Goal: Task Accomplishment & Management: Manage account settings

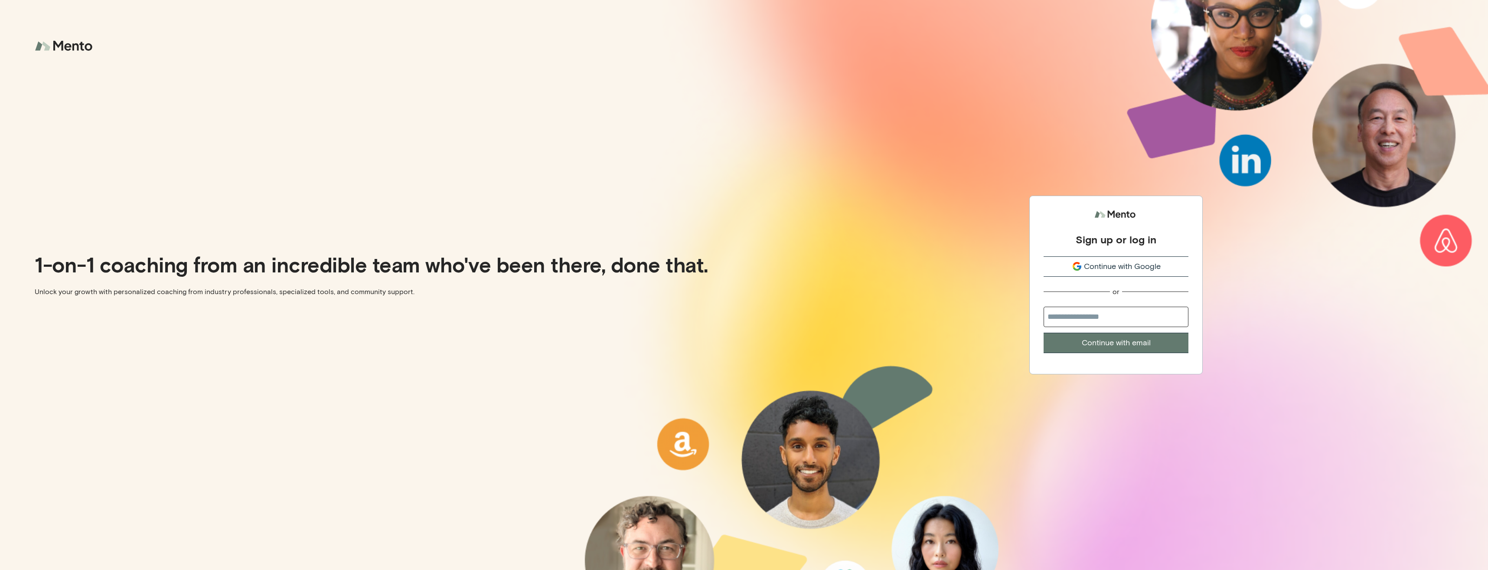
click at [1087, 320] on input "email" at bounding box center [1115, 316] width 145 height 20
type input "**********"
click at [1086, 346] on button "Continue with email" at bounding box center [1115, 343] width 145 height 20
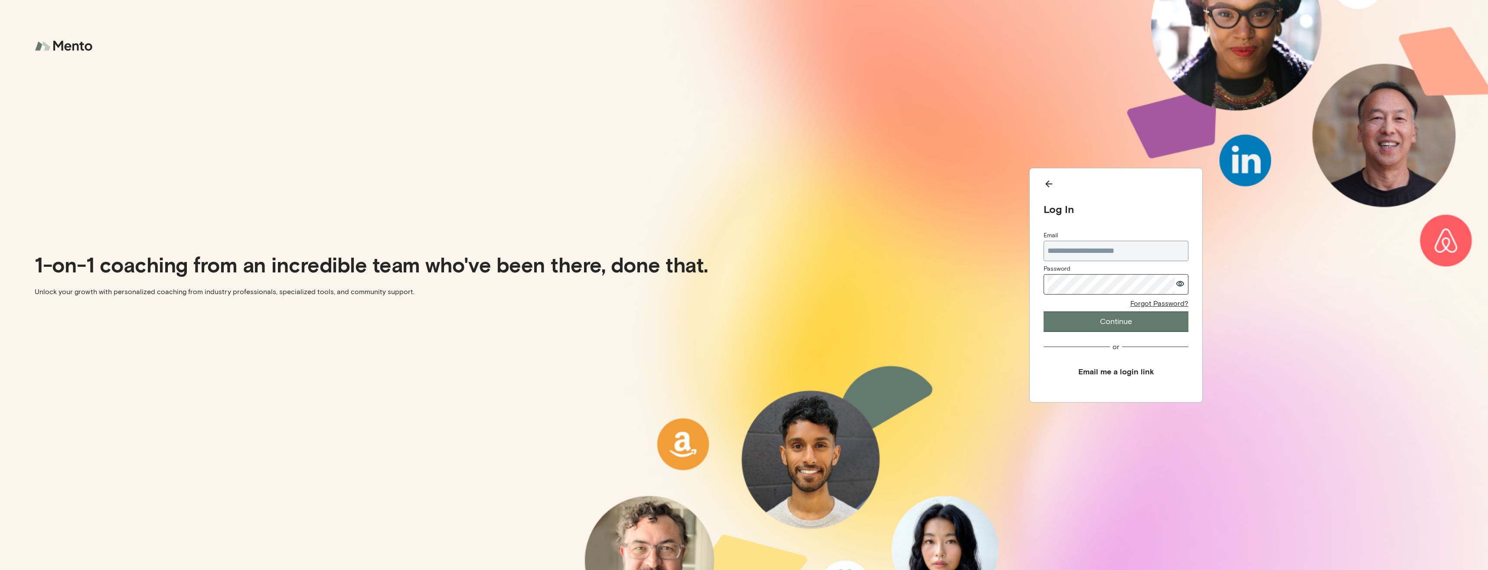
click at [1043, 311] on button "Continue" at bounding box center [1115, 321] width 145 height 20
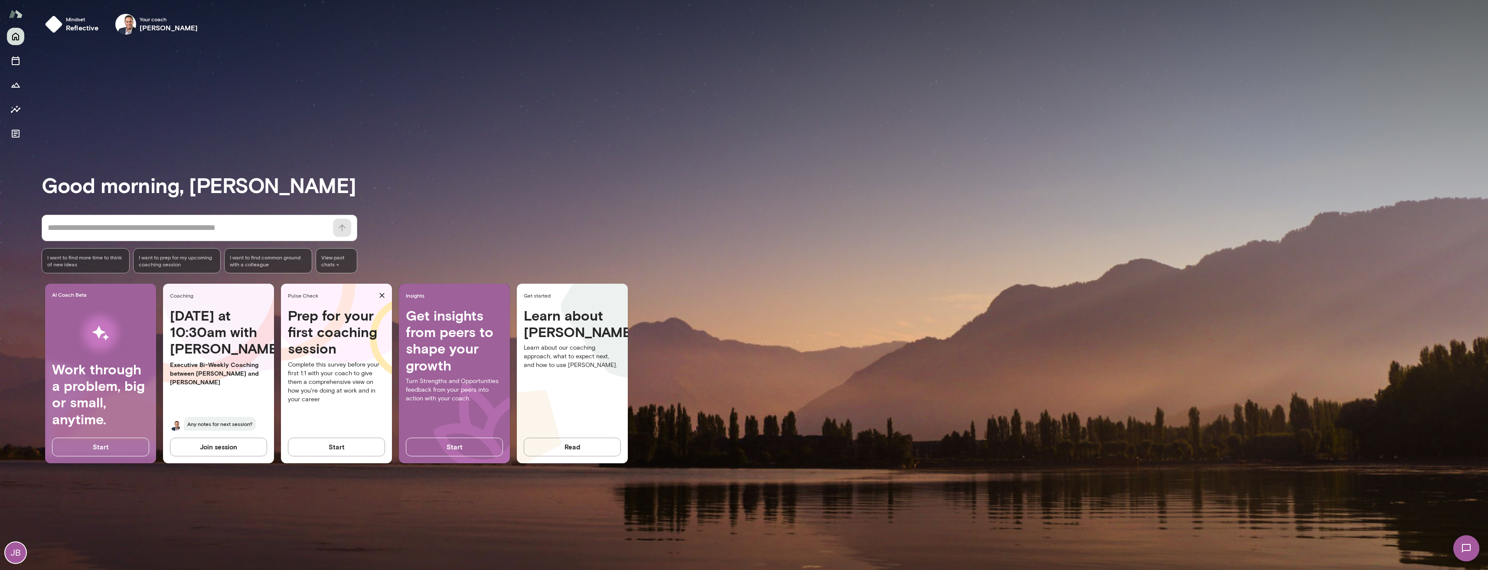
click at [333, 443] on button "Start" at bounding box center [336, 446] width 97 height 18
click at [16, 59] on icon "Sessions" at bounding box center [16, 60] width 8 height 9
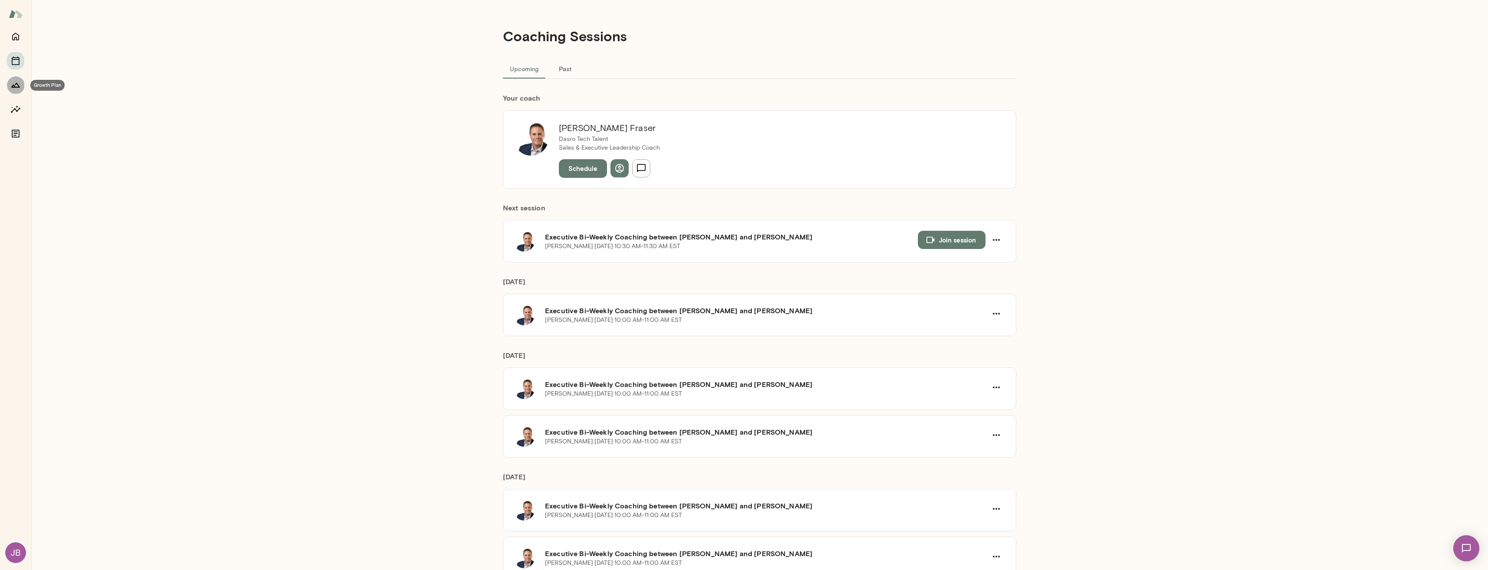
click at [17, 84] on icon "Growth Plan" at bounding box center [15, 85] width 9 height 5
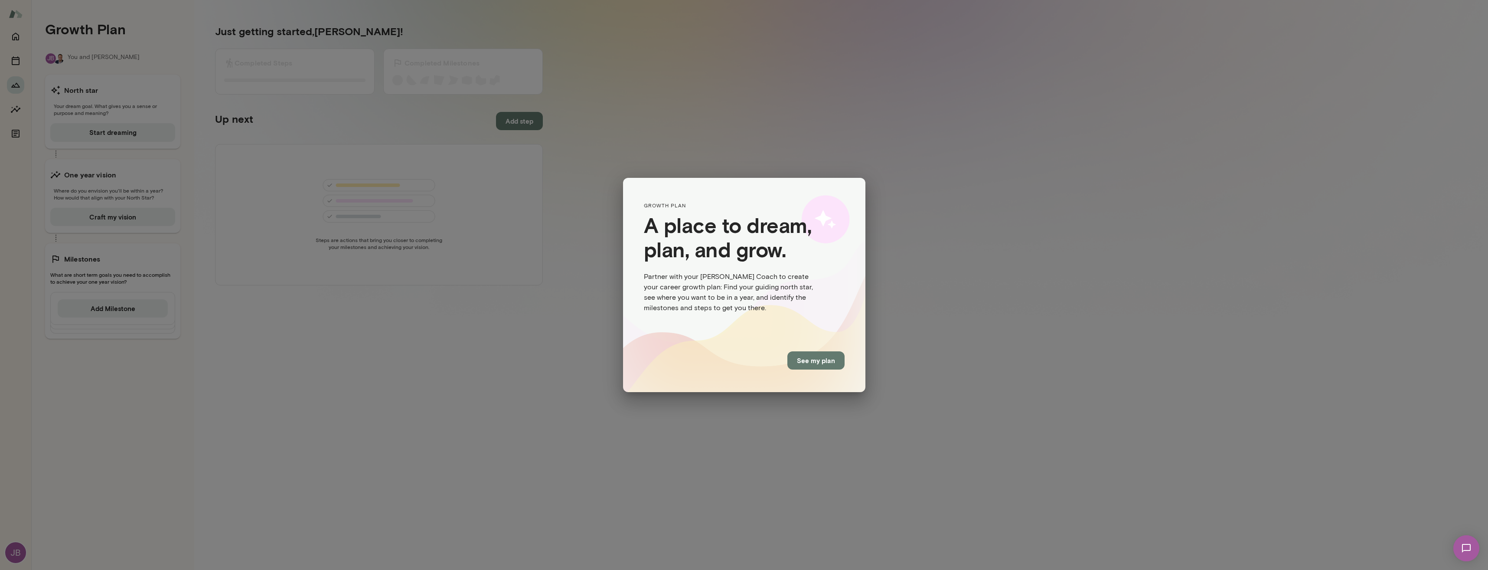
click at [808, 362] on button "See my plan" at bounding box center [815, 360] width 57 height 18
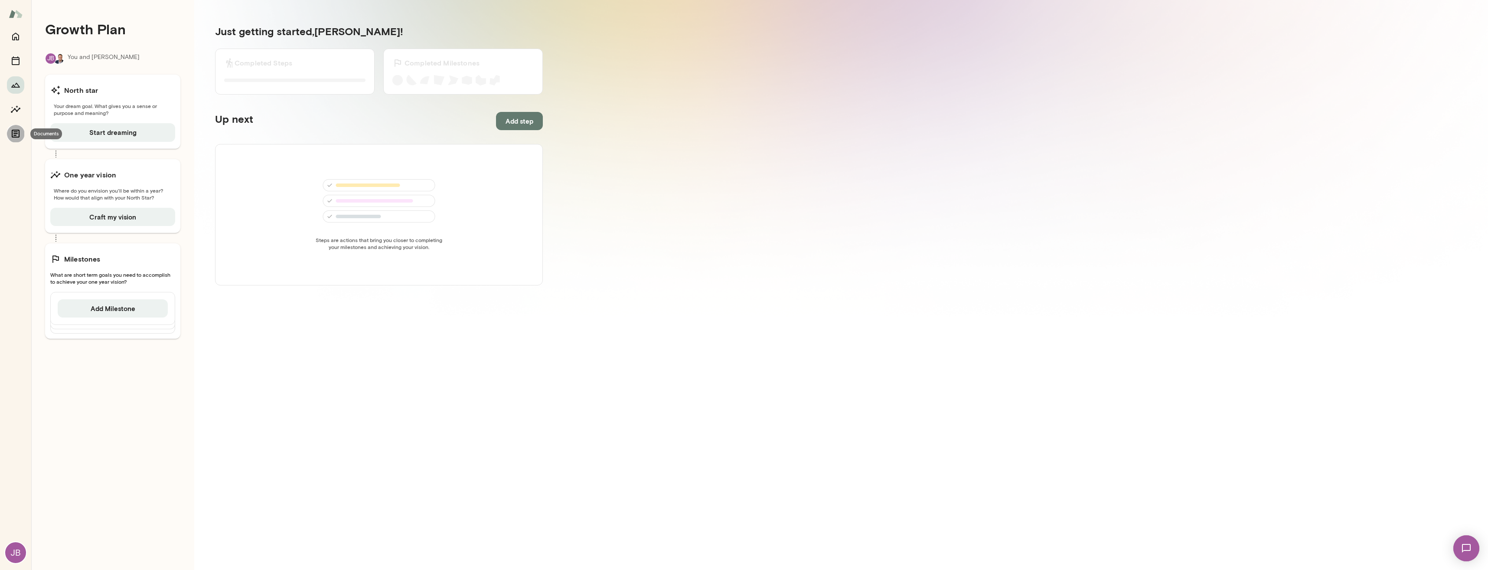
click at [12, 134] on icon "Documents" at bounding box center [16, 134] width 8 height 8
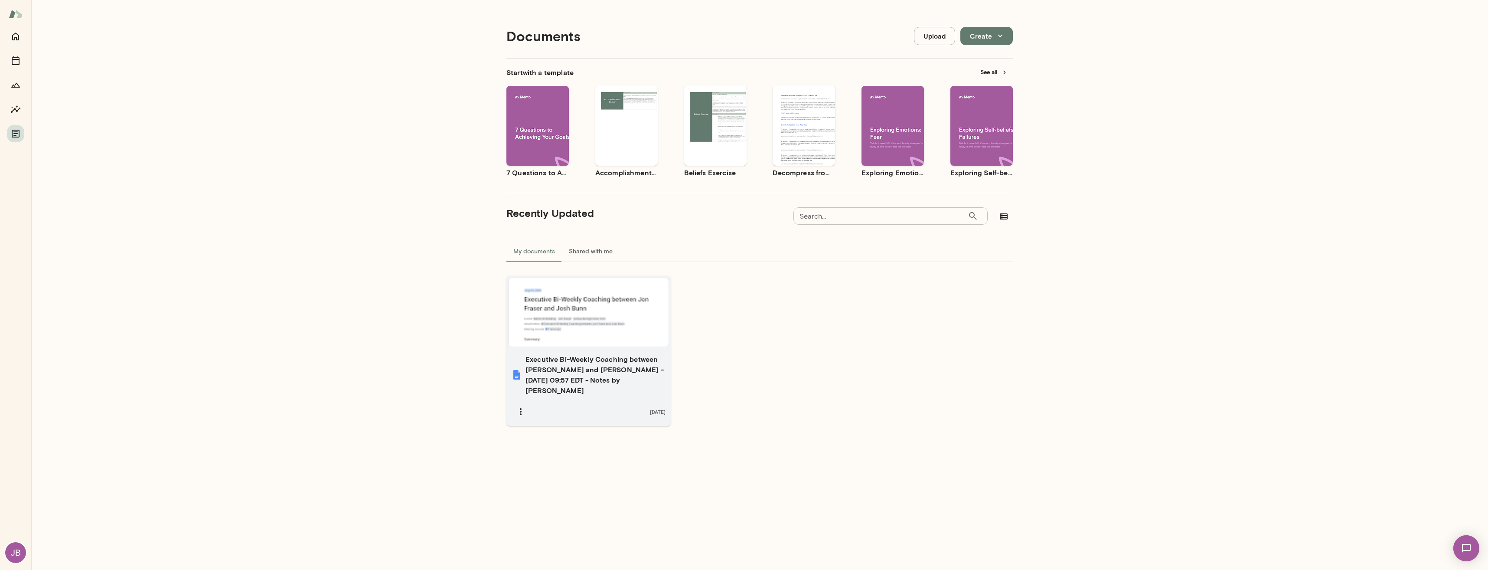
click at [536, 306] on div at bounding box center [588, 312] width 153 height 62
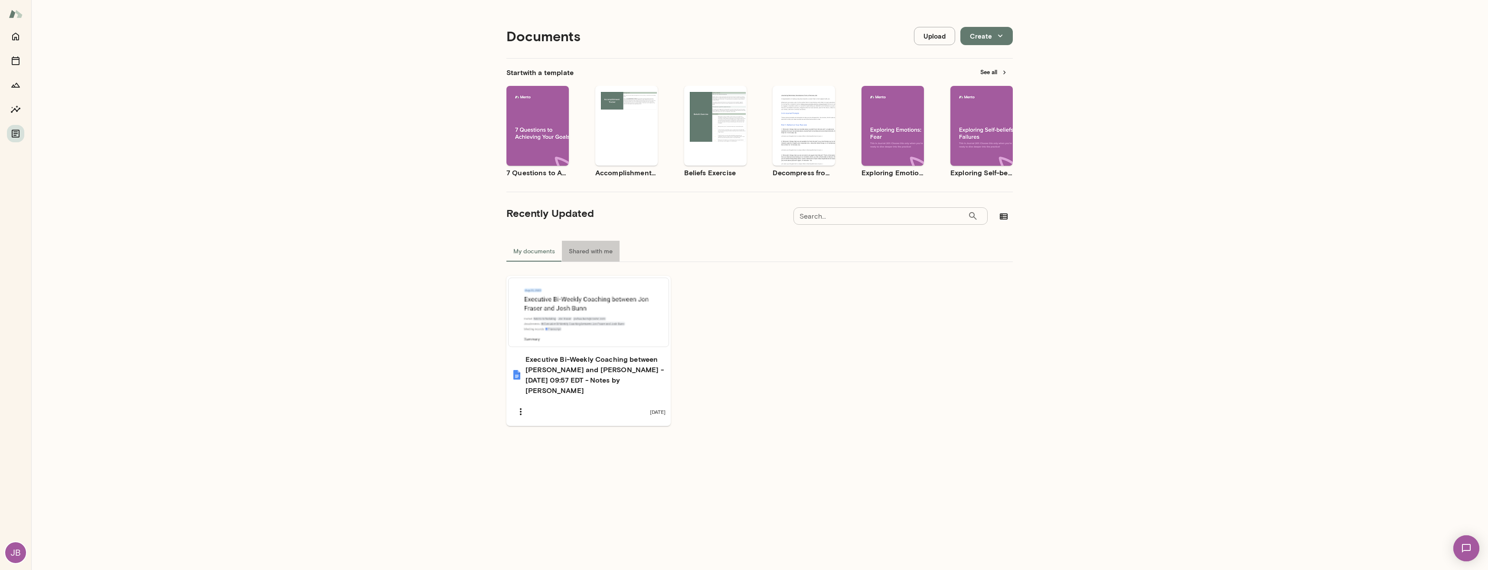
click at [601, 254] on button "Shared with me" at bounding box center [591, 251] width 58 height 21
click at [526, 251] on button "My documents" at bounding box center [533, 251] width 55 height 21
click at [14, 59] on icon "Sessions" at bounding box center [16, 60] width 8 height 9
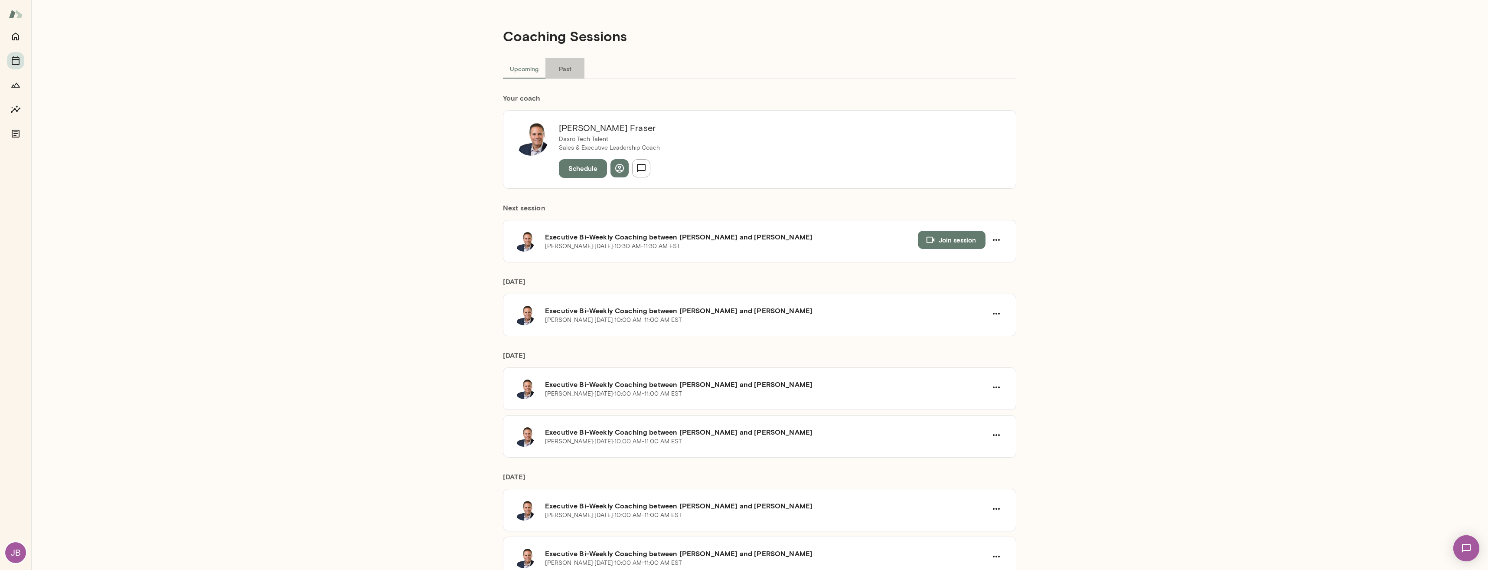
click at [561, 69] on button "Past" at bounding box center [564, 68] width 39 height 21
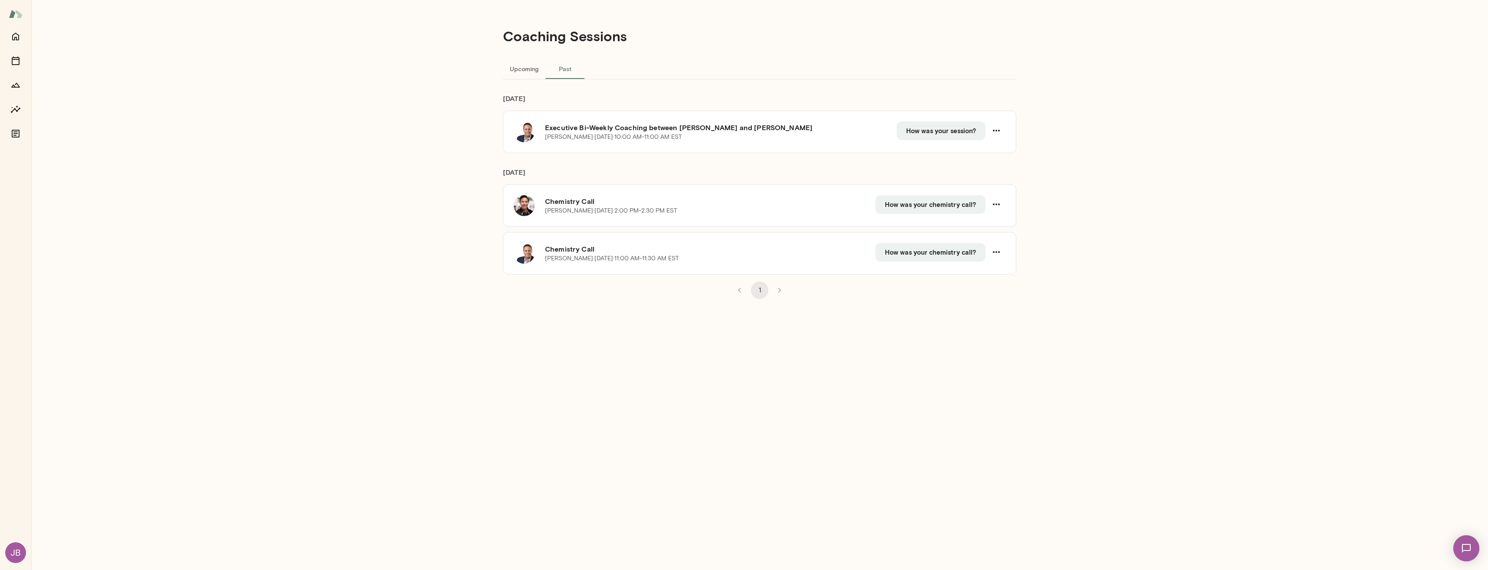
click at [529, 69] on button "Upcoming" at bounding box center [524, 68] width 42 height 21
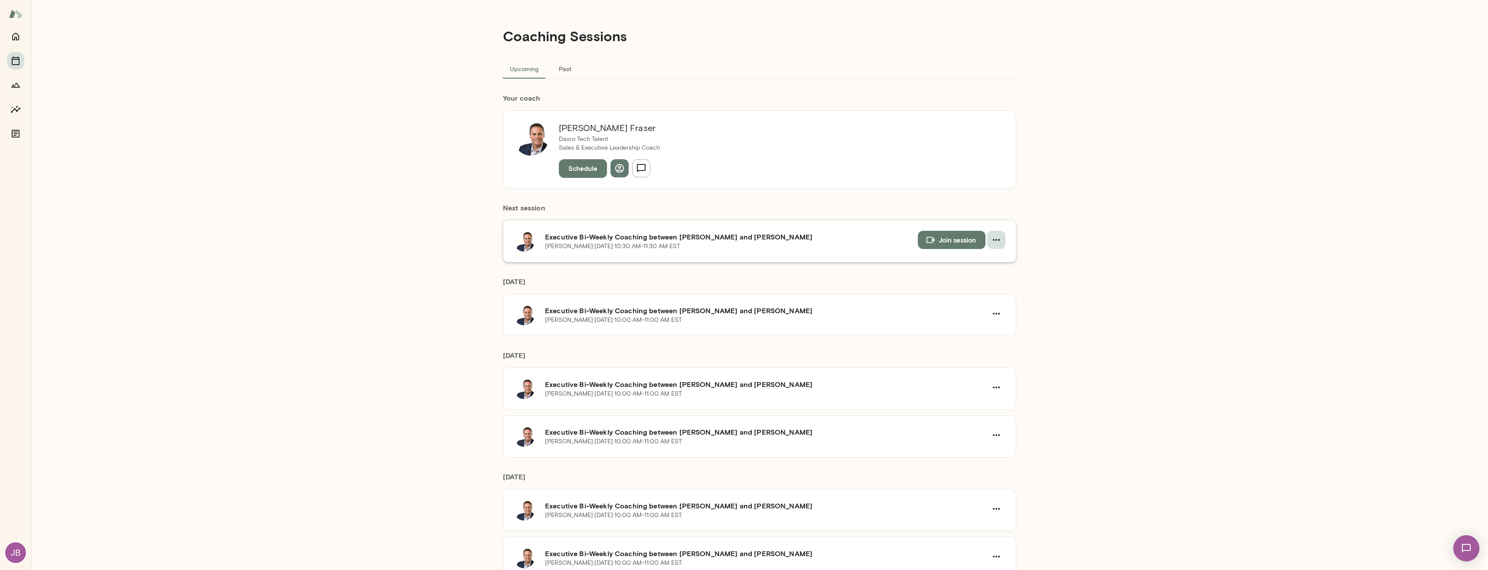
click at [992, 240] on icon "button" at bounding box center [996, 240] width 10 height 10
click at [992, 240] on div at bounding box center [744, 285] width 1488 height 570
click at [14, 108] on icon "Insights" at bounding box center [15, 109] width 10 height 10
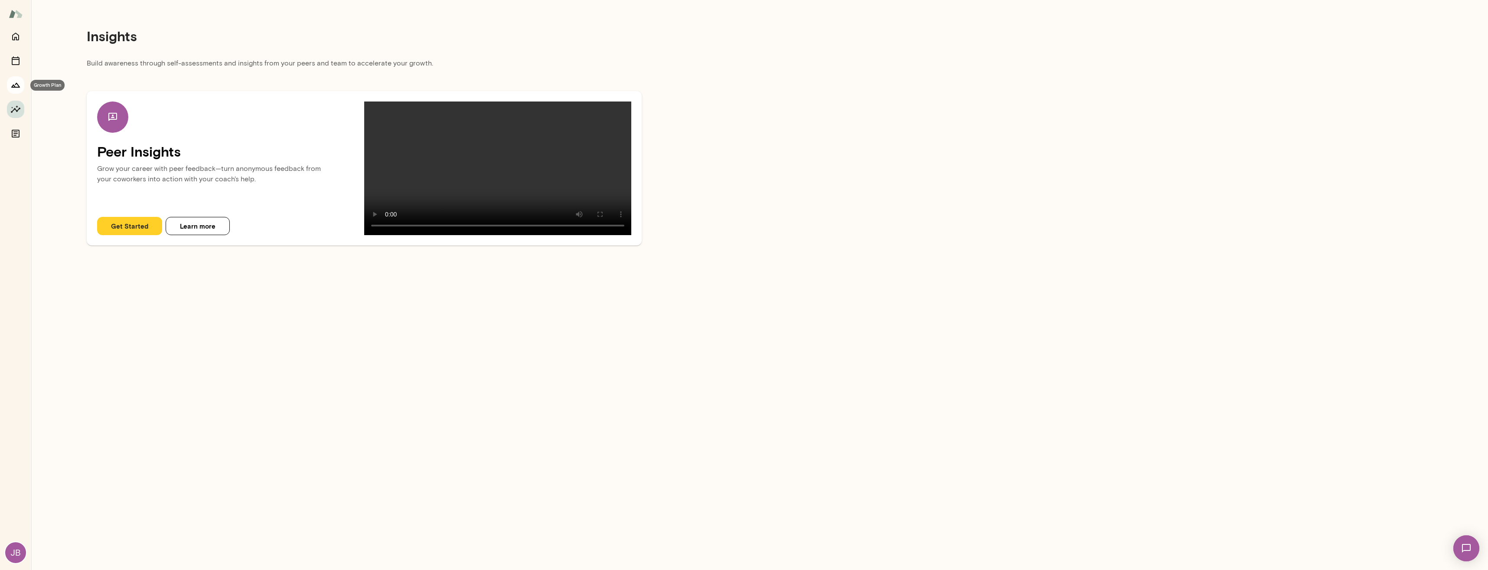
click at [16, 87] on icon "Growth Plan" at bounding box center [15, 85] width 9 height 5
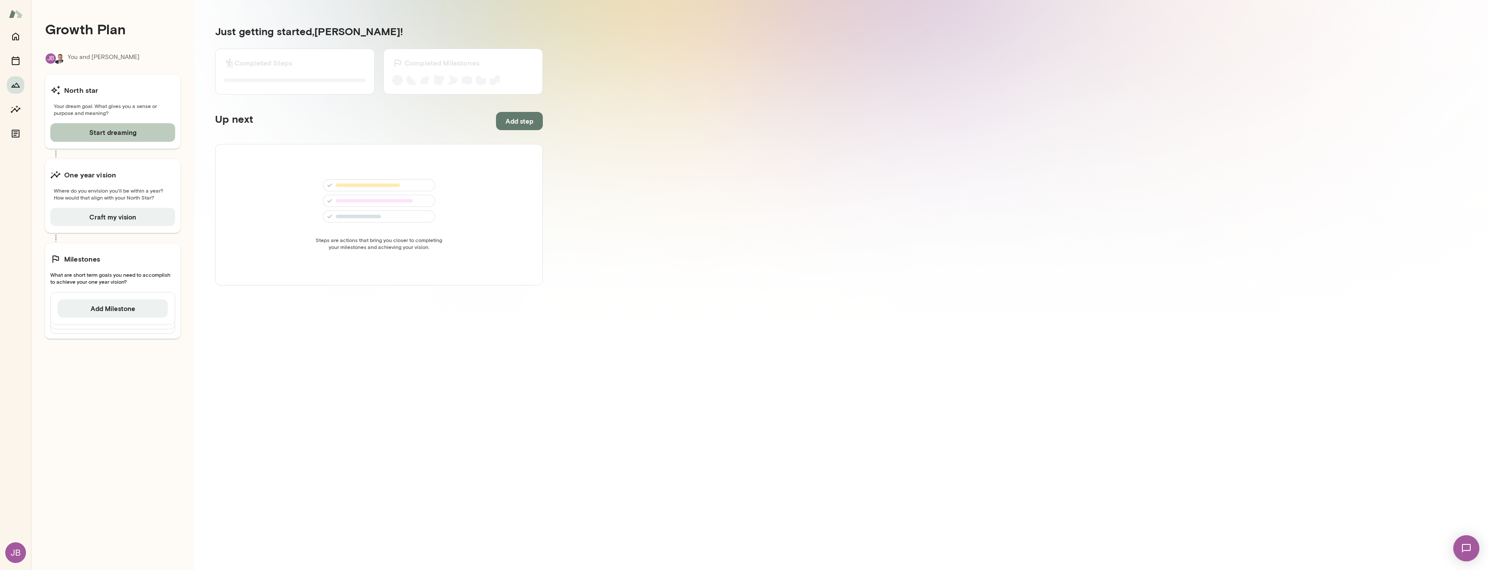
click at [104, 133] on button "Start dreaming" at bounding box center [112, 132] width 125 height 18
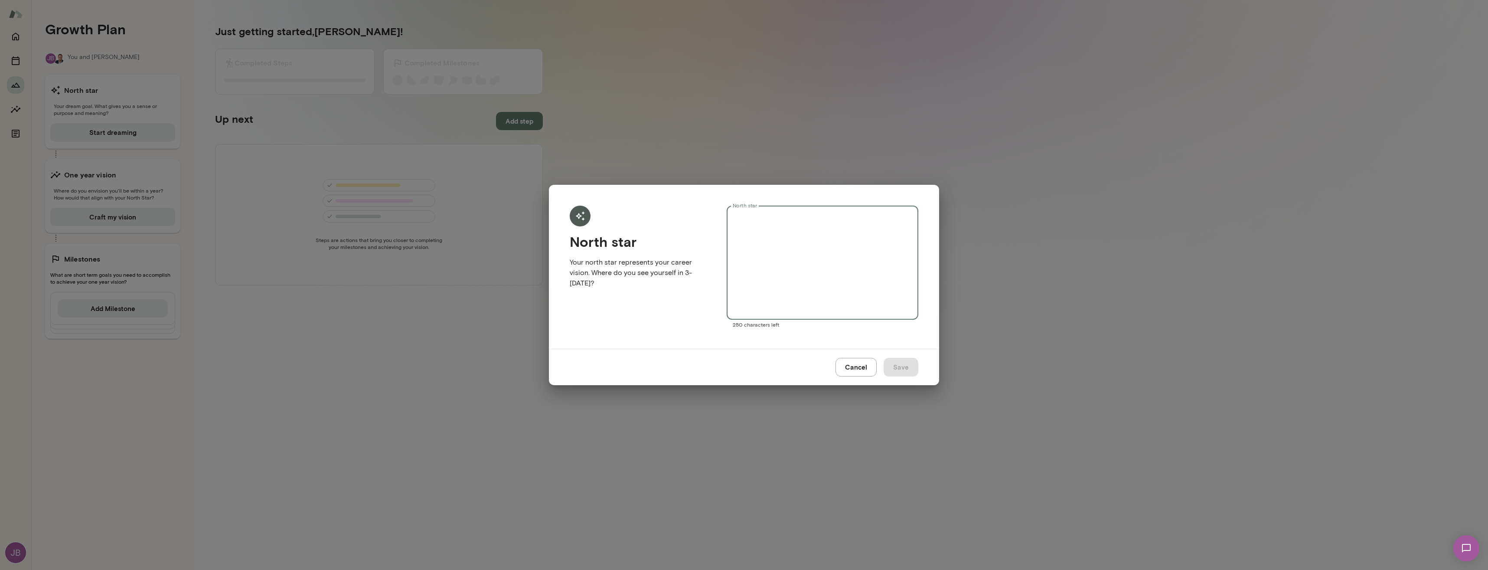
click at [748, 218] on textarea "North star" at bounding box center [822, 263] width 179 height 100
click at [782, 219] on textarea "**********" at bounding box center [822, 263] width 179 height 100
type textarea "**********"
click at [901, 367] on button "Save" at bounding box center [901, 367] width 35 height 18
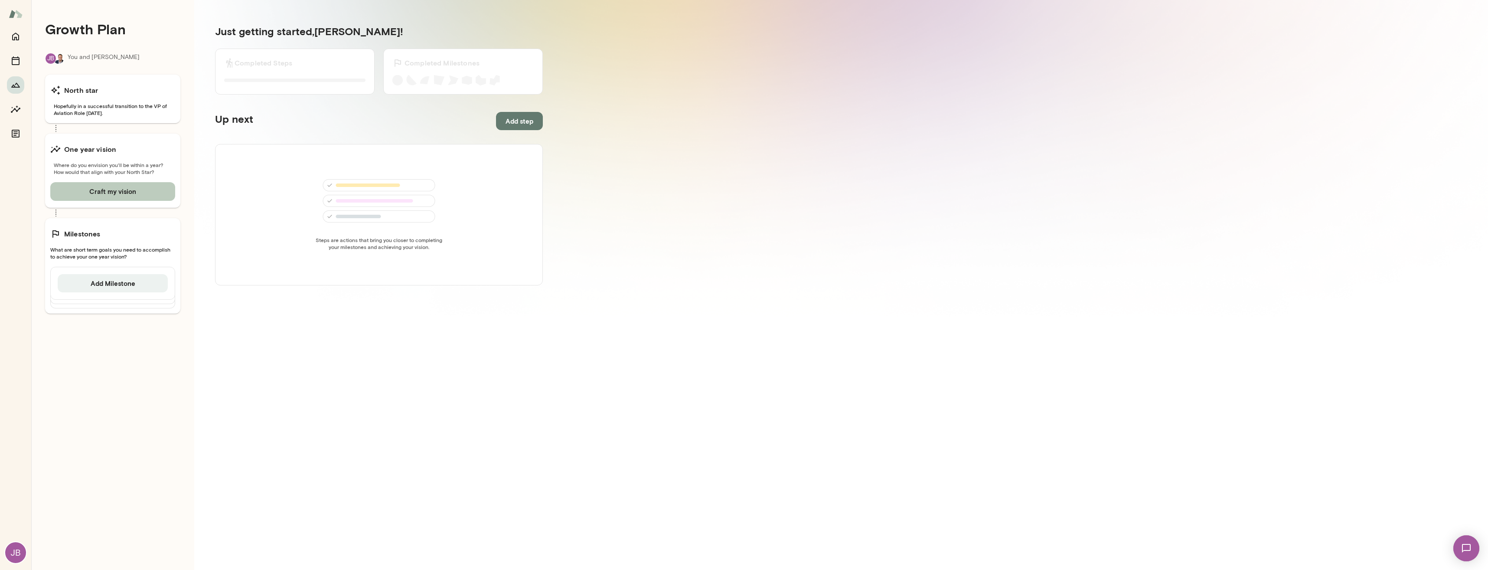
click at [111, 190] on button "Craft my vision" at bounding box center [112, 191] width 125 height 18
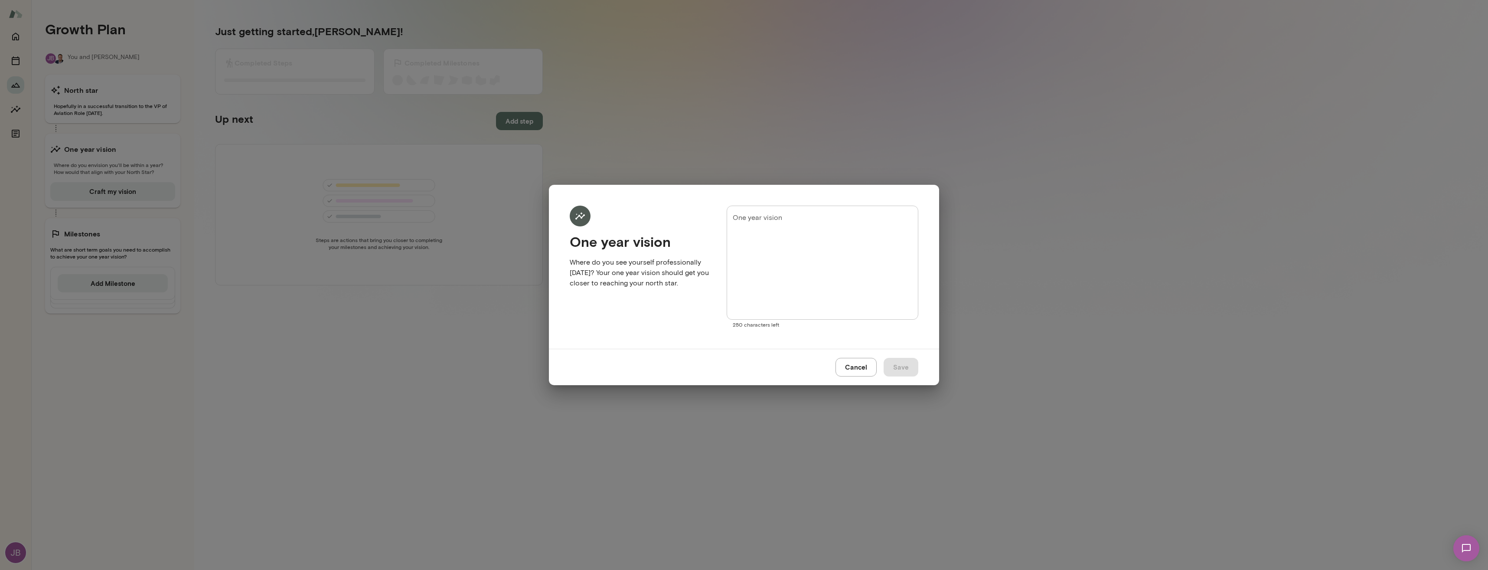
click at [747, 218] on textarea "One year vision" at bounding box center [822, 263] width 179 height 100
click at [762, 218] on textarea "**********" at bounding box center [822, 263] width 179 height 100
type textarea "**********"
click at [902, 369] on button "Save" at bounding box center [901, 367] width 35 height 18
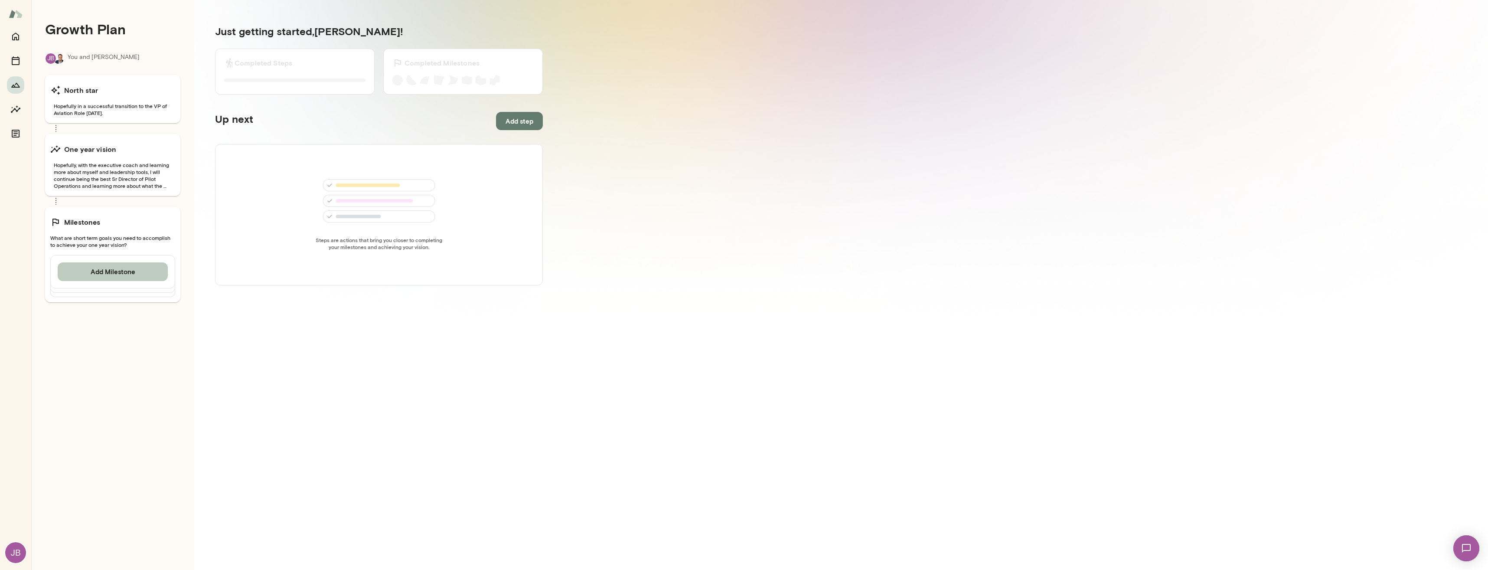
click at [119, 272] on button "Add Milestone" at bounding box center [113, 271] width 110 height 18
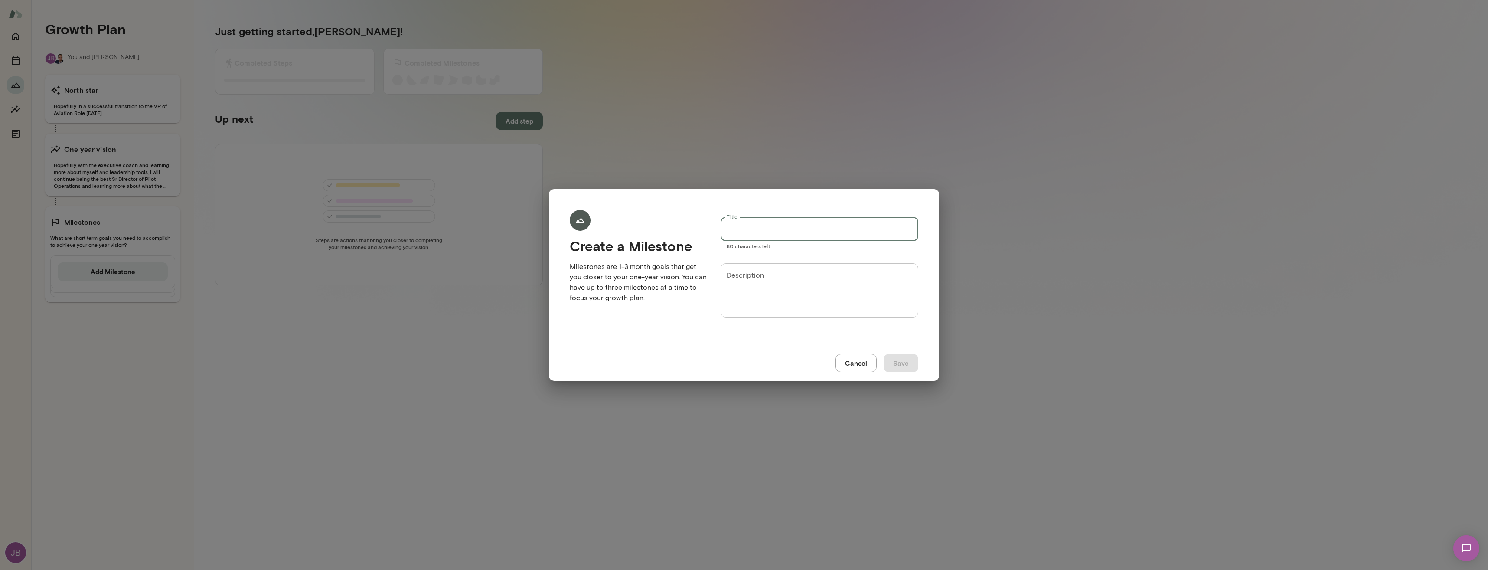
click at [728, 228] on input "Title" at bounding box center [820, 229] width 198 height 24
type input "*"
type input "**********"
click at [732, 275] on textarea "Description" at bounding box center [820, 291] width 186 height 40
type textarea "**********"
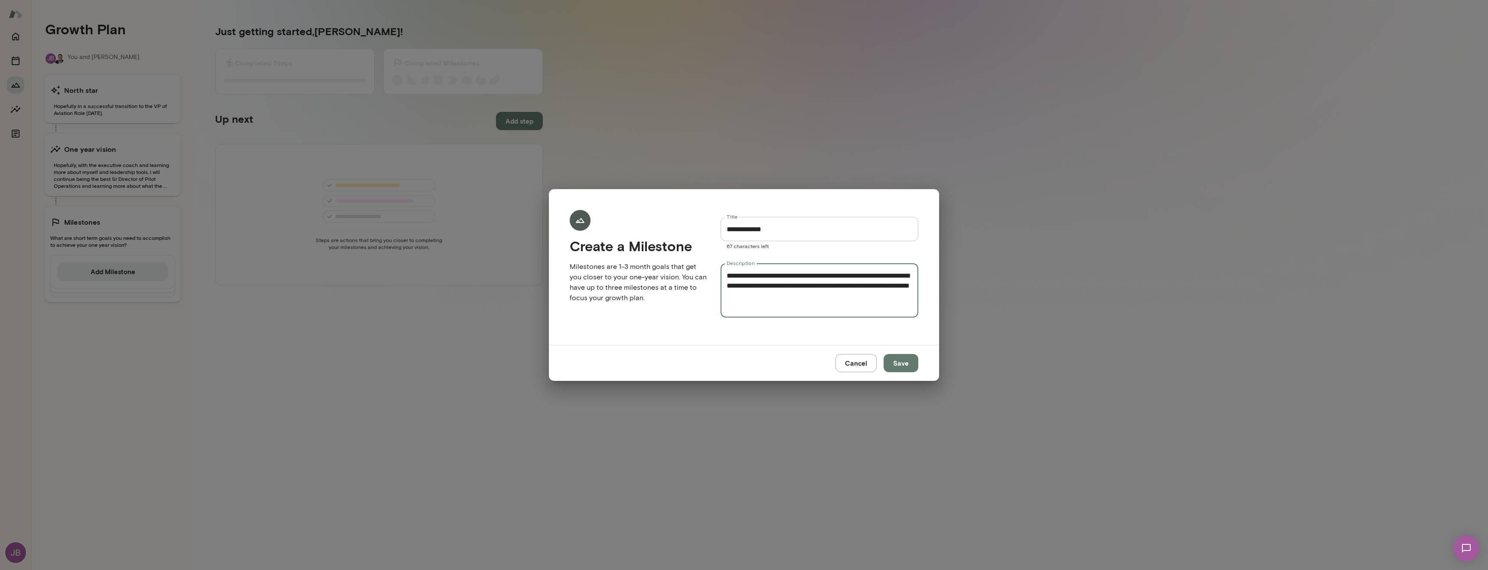
click at [907, 367] on button "Save" at bounding box center [901, 363] width 35 height 18
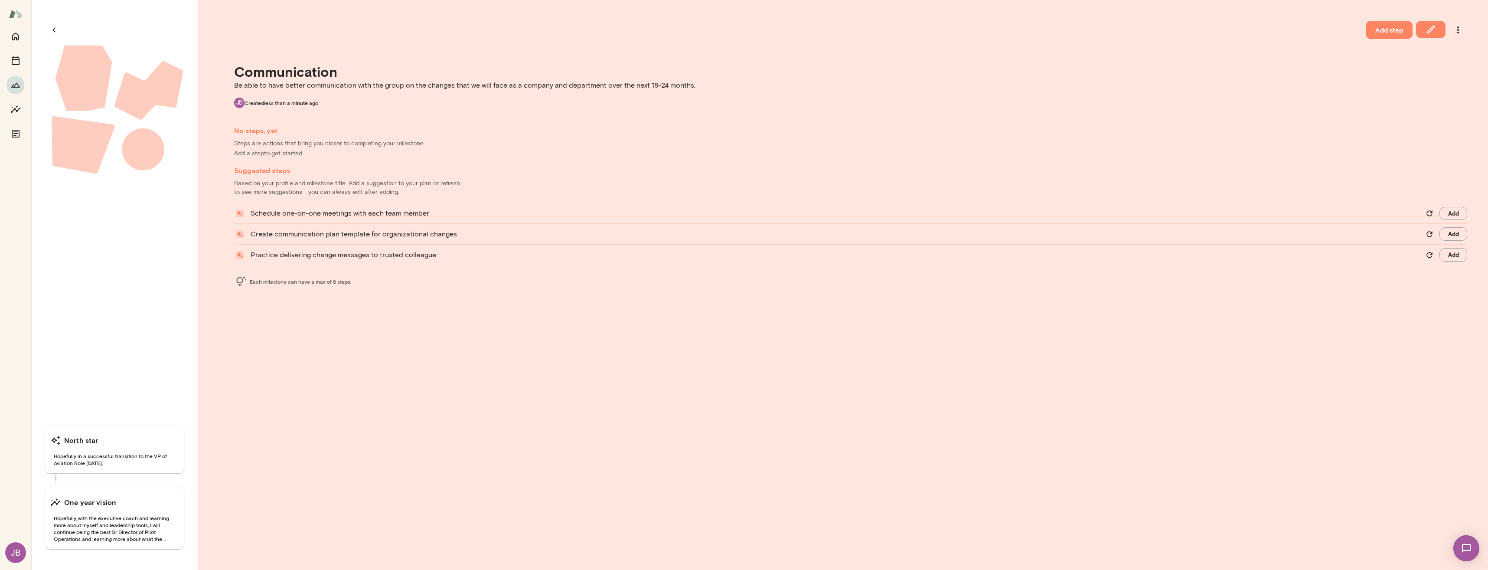
click at [1452, 212] on button "Add" at bounding box center [1453, 213] width 28 height 13
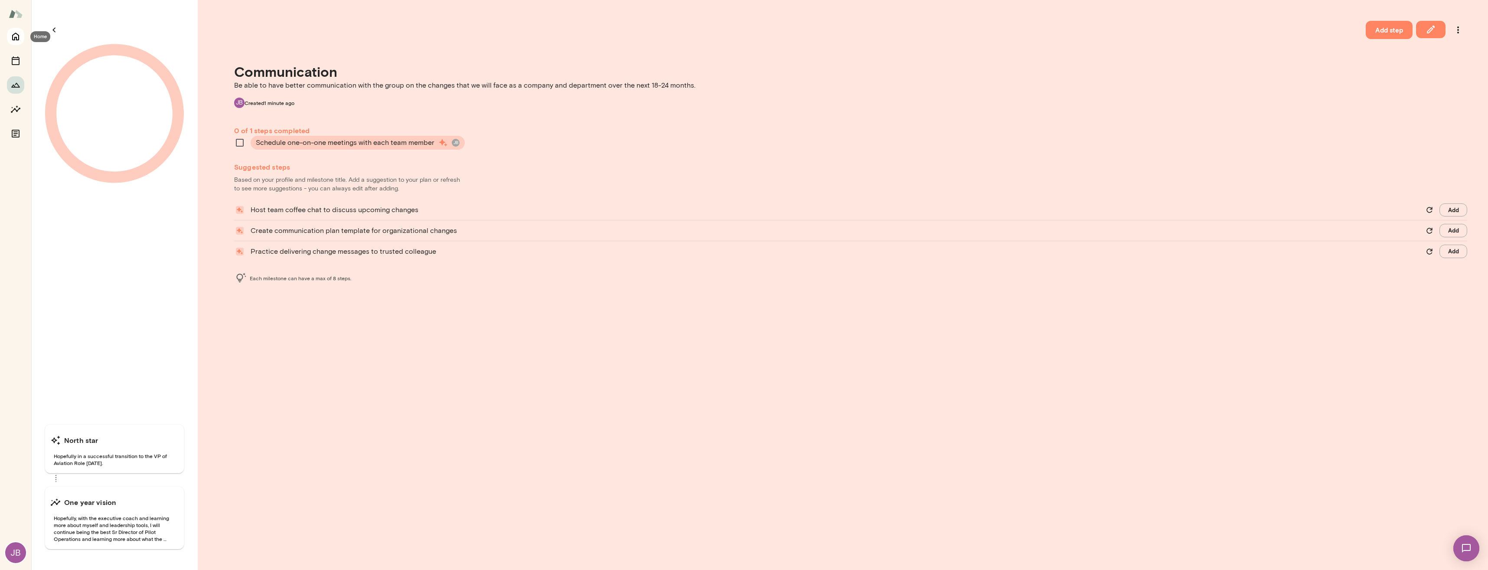
click at [19, 38] on icon "Home" at bounding box center [15, 37] width 7 height 8
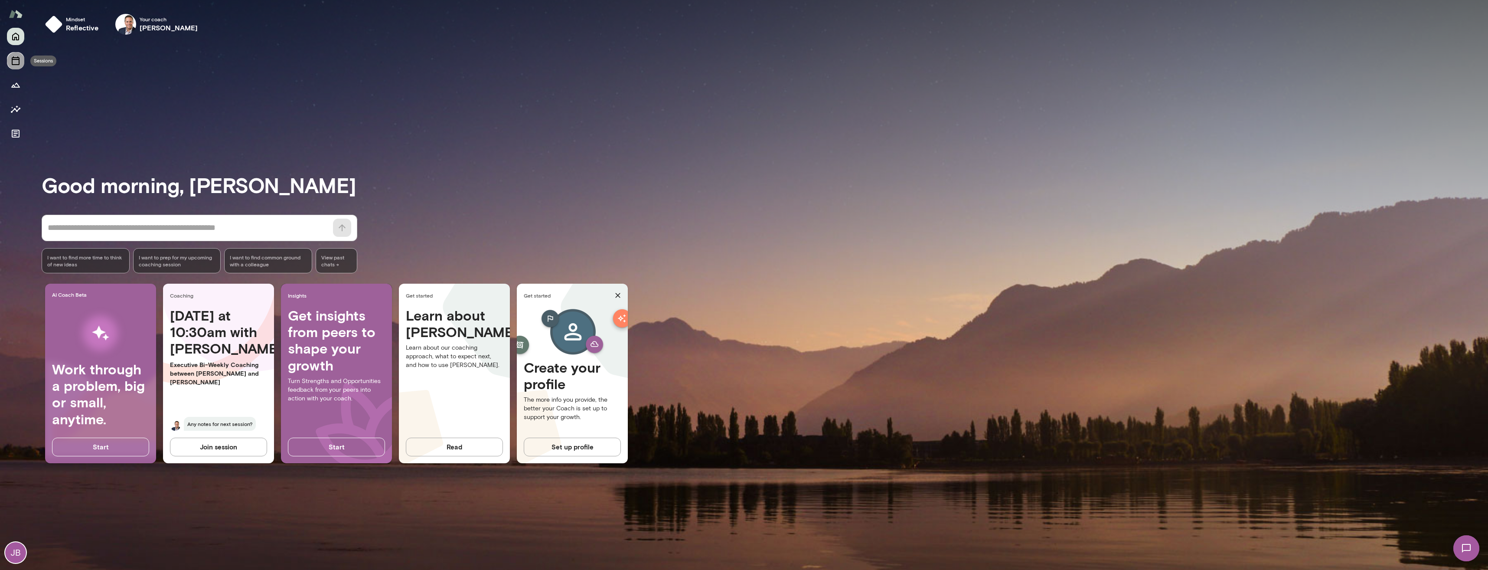
click at [15, 64] on icon "Sessions" at bounding box center [15, 60] width 10 height 10
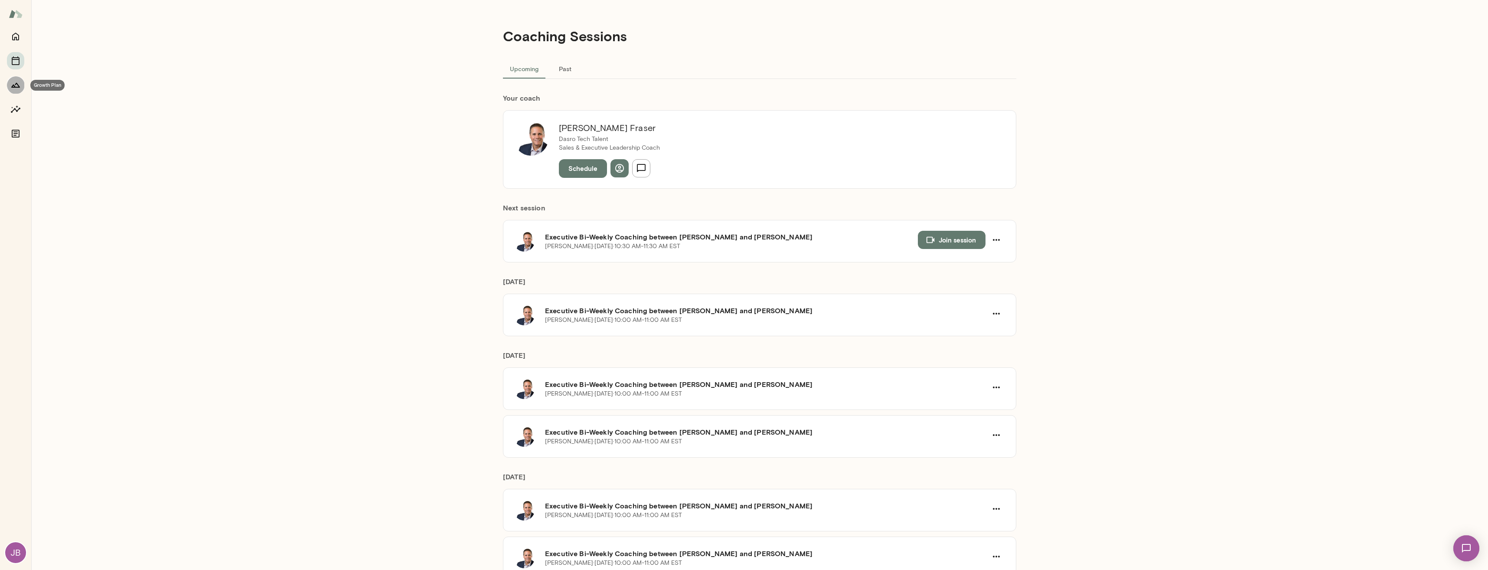
click at [13, 81] on icon "Growth Plan" at bounding box center [15, 85] width 10 height 10
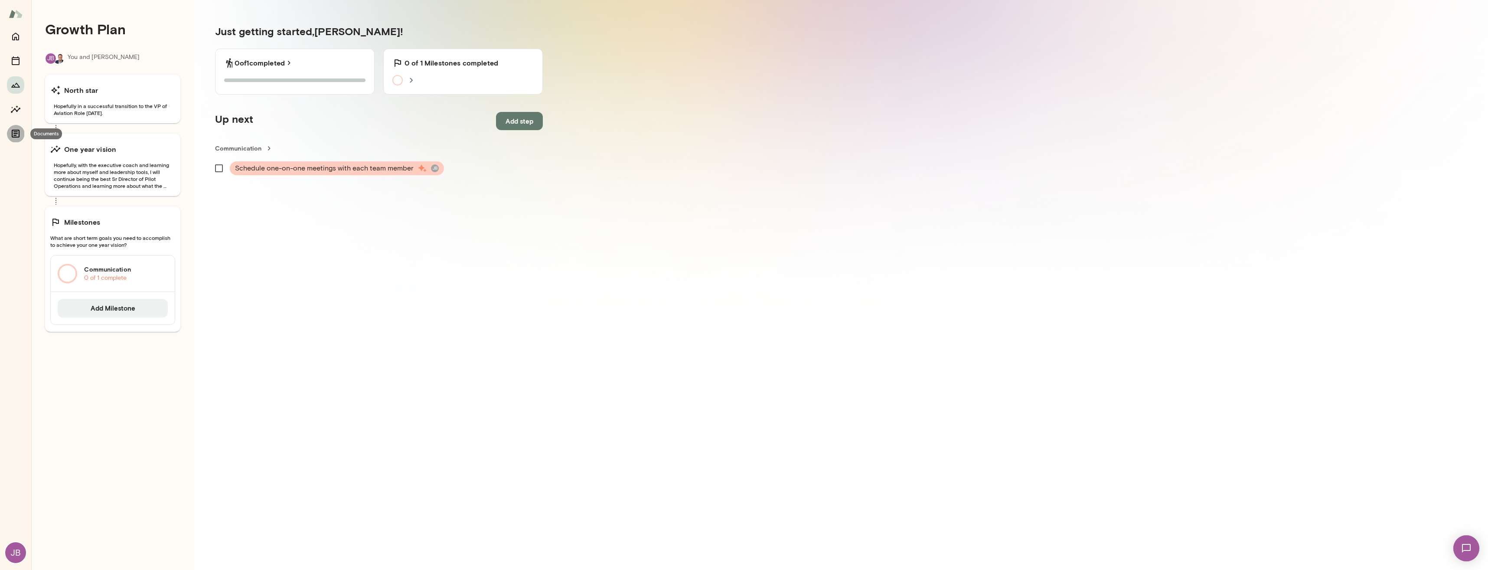
click at [20, 131] on icon "Documents" at bounding box center [16, 134] width 8 height 8
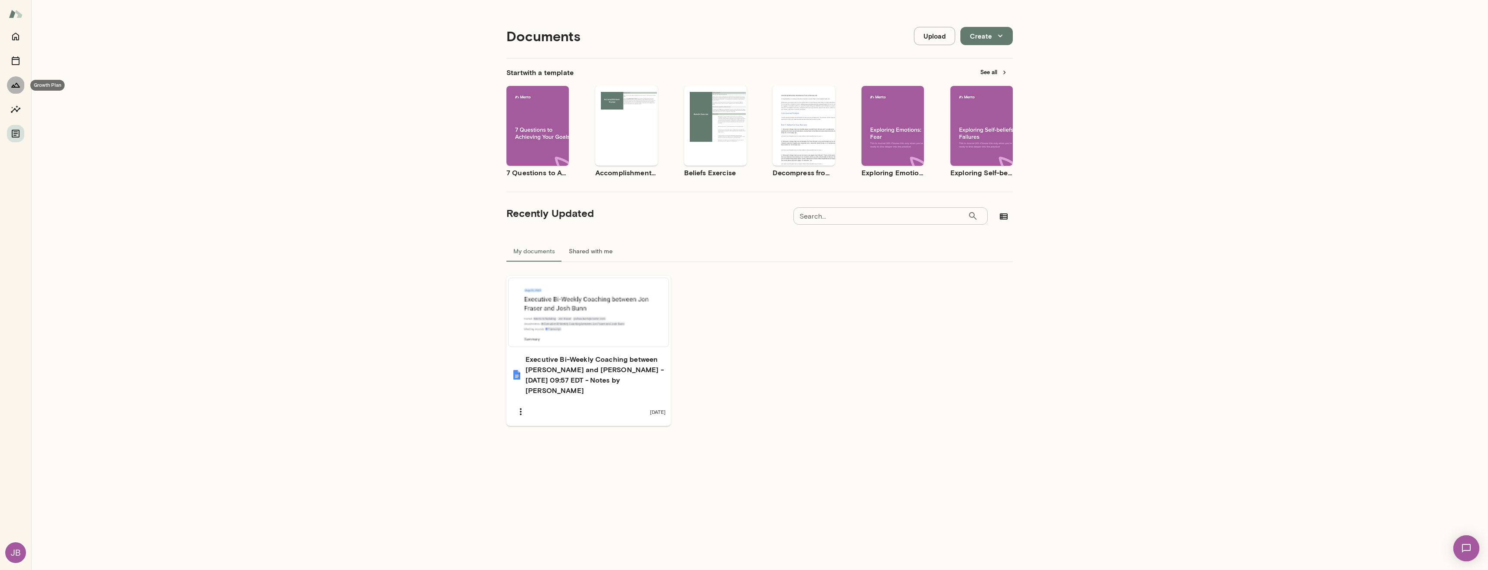
click at [15, 87] on icon "Growth Plan" at bounding box center [15, 85] width 9 height 5
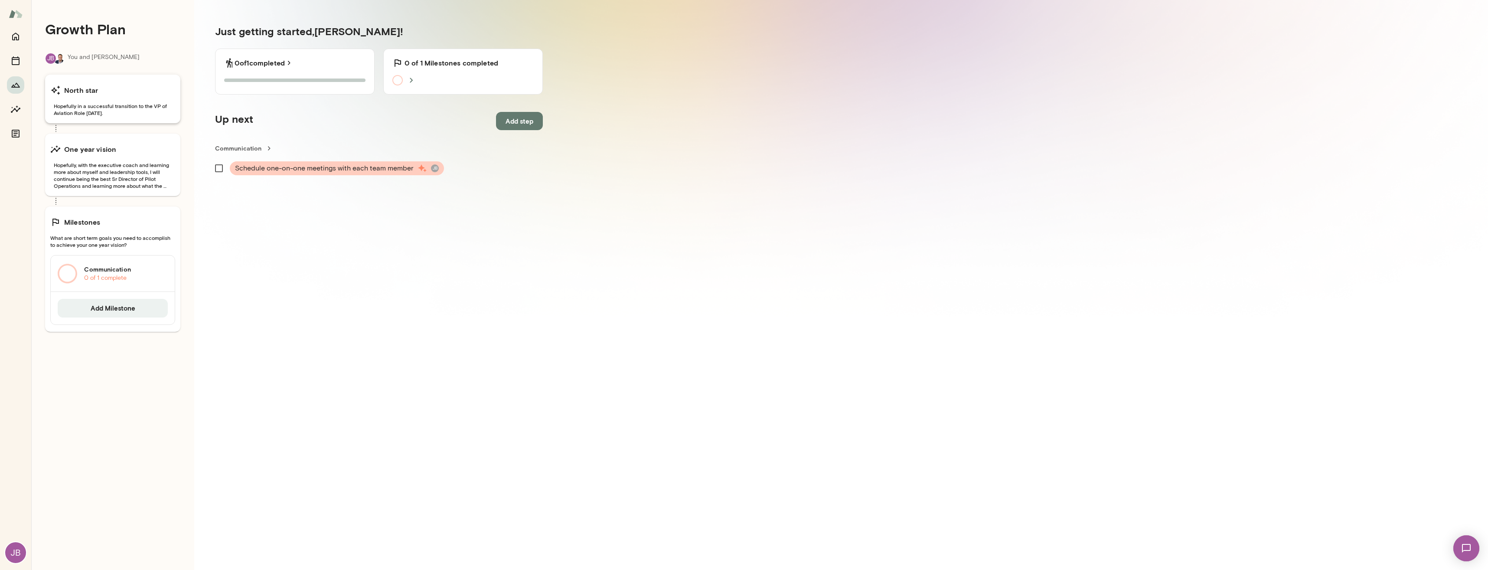
click at [115, 114] on span "Hopefully in a successful transition to the VP of Aviation Role [DATE]." at bounding box center [112, 109] width 125 height 14
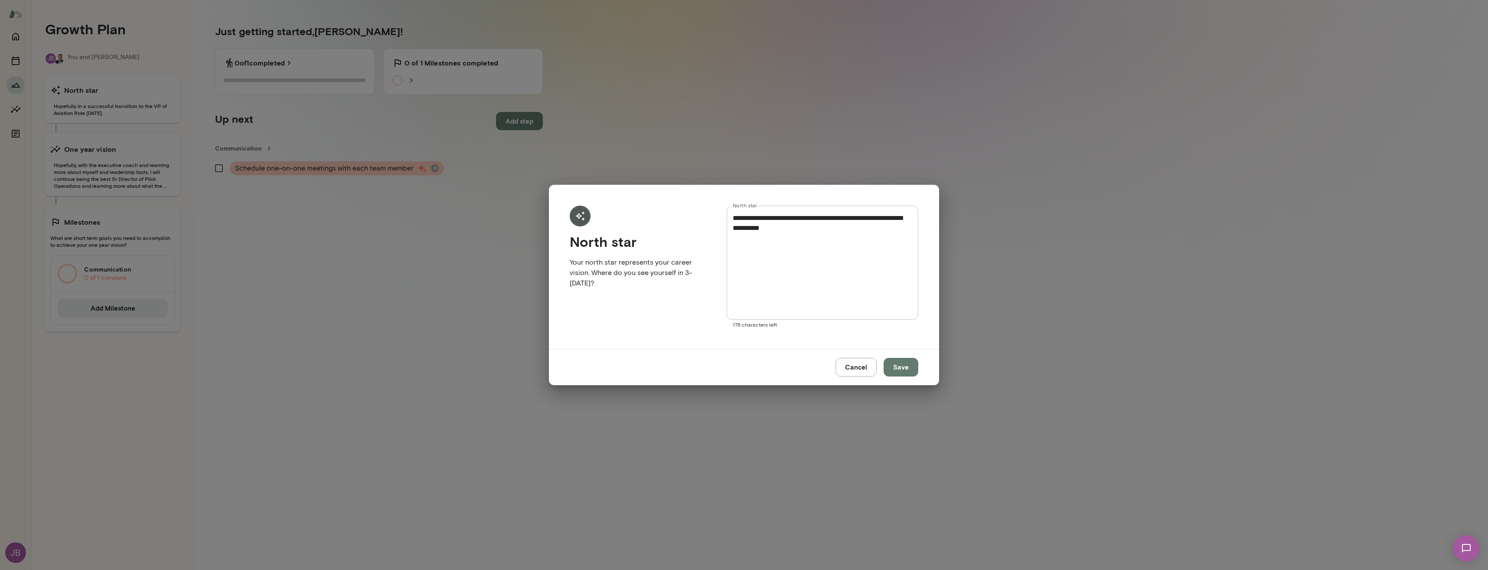
click at [788, 231] on textarea "**********" at bounding box center [822, 263] width 179 height 100
type textarea "**********"
click at [897, 364] on button "Save" at bounding box center [901, 367] width 35 height 18
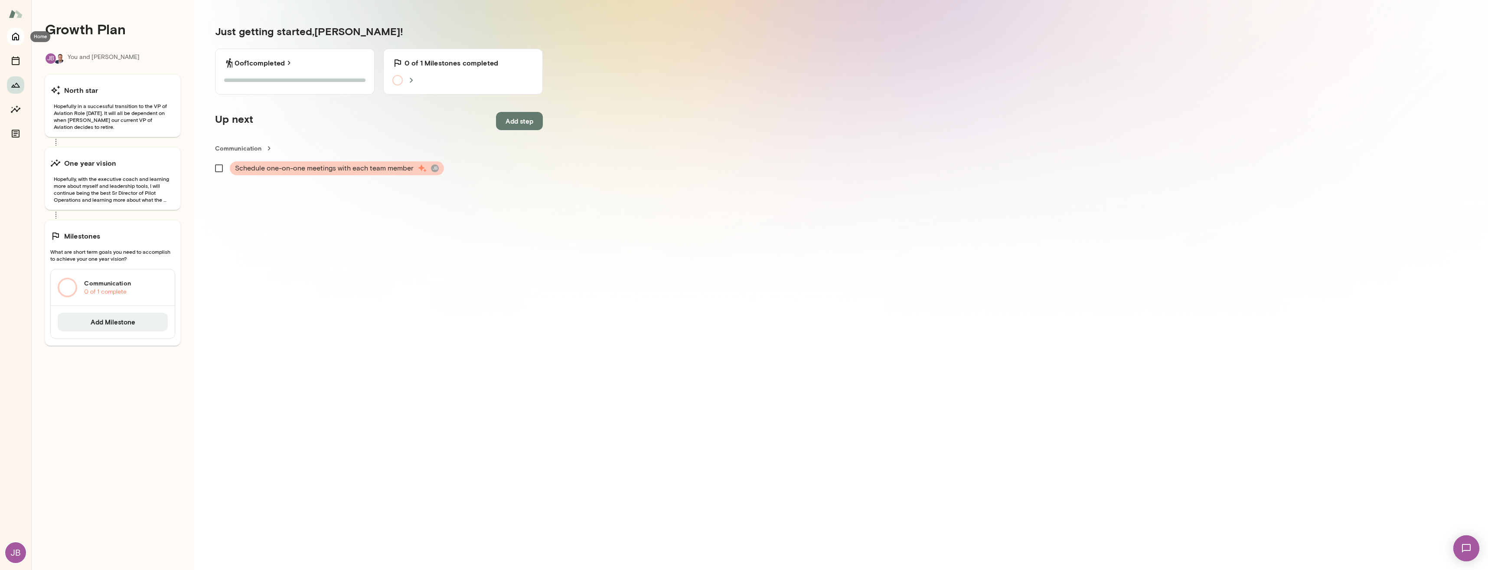
click at [14, 37] on icon "Home" at bounding box center [15, 36] width 10 height 10
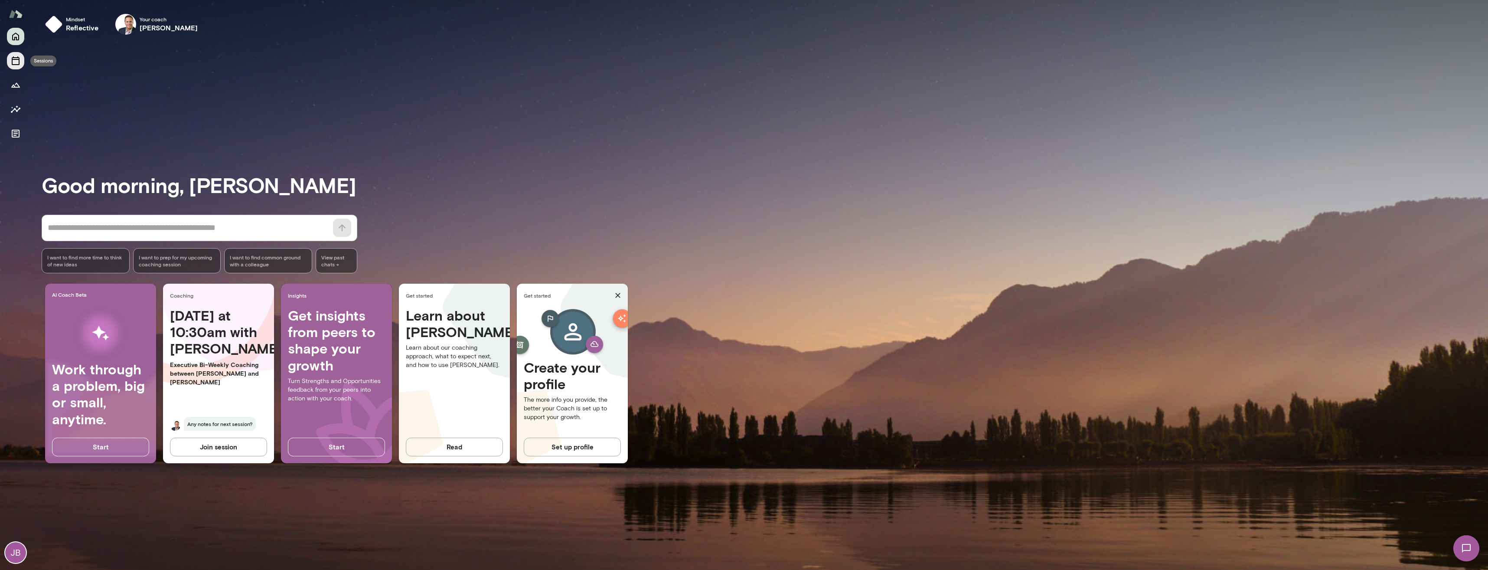
click at [20, 60] on icon "Sessions" at bounding box center [15, 60] width 10 height 10
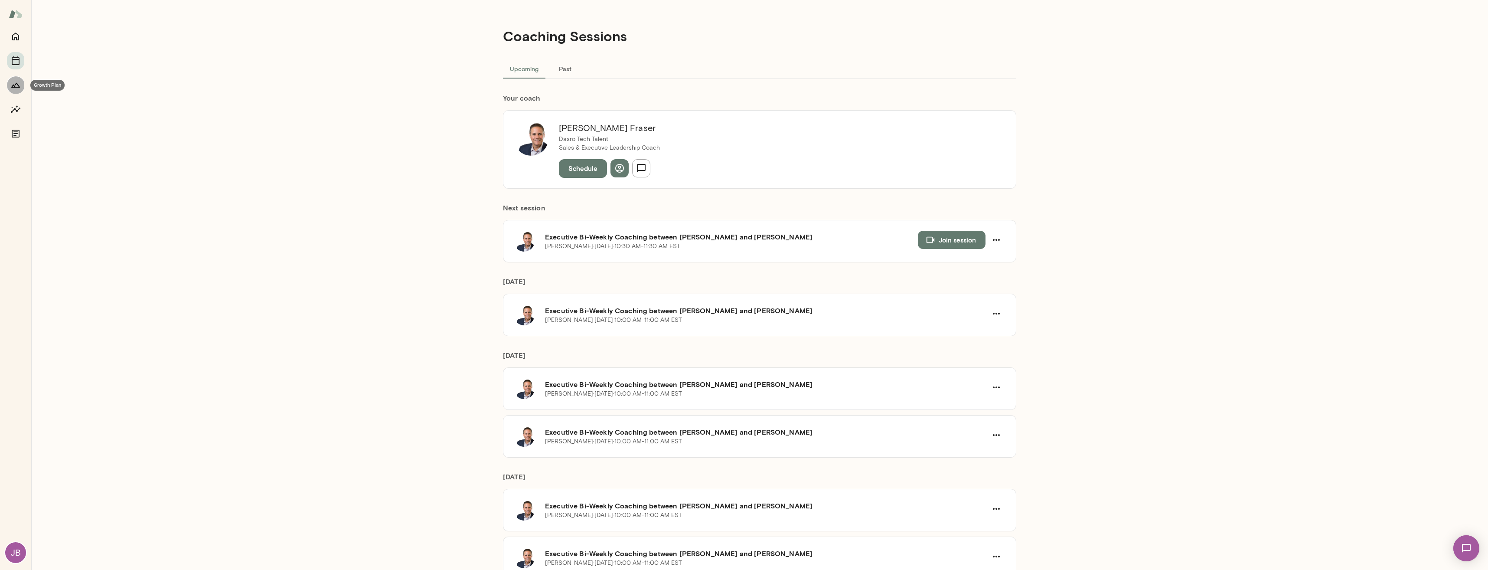
click at [17, 85] on icon "Growth Plan" at bounding box center [15, 85] width 10 height 10
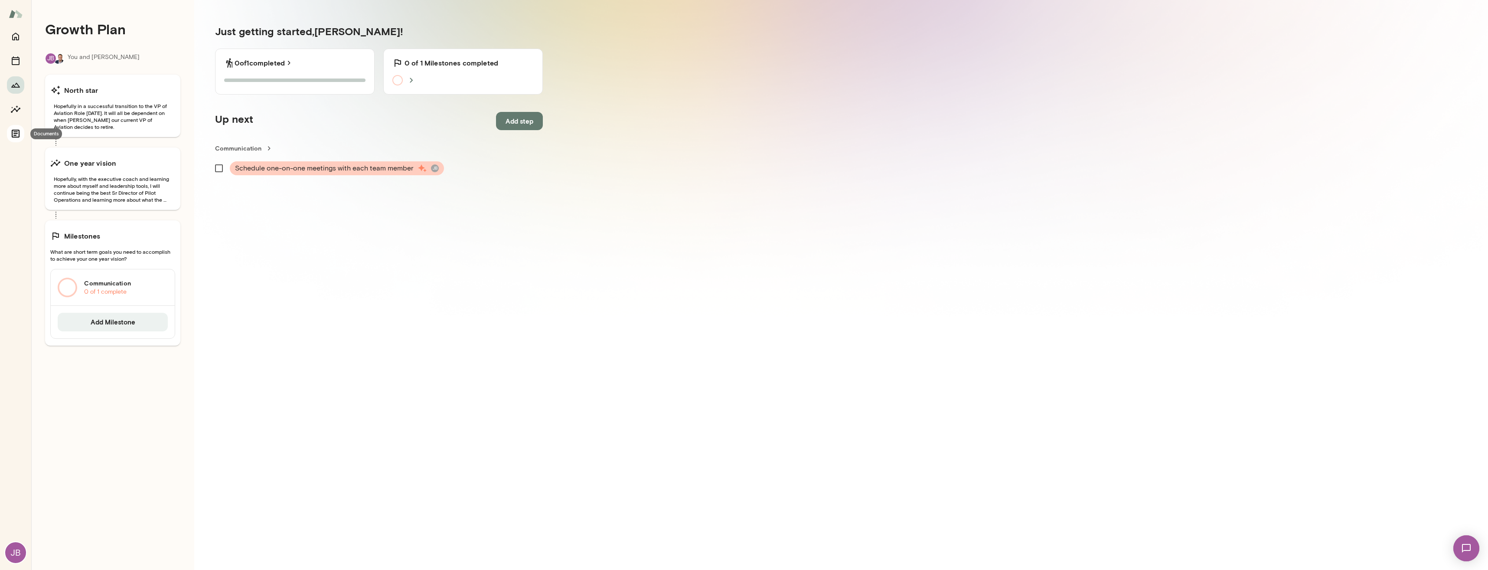
click at [17, 132] on icon "Documents" at bounding box center [16, 134] width 8 height 8
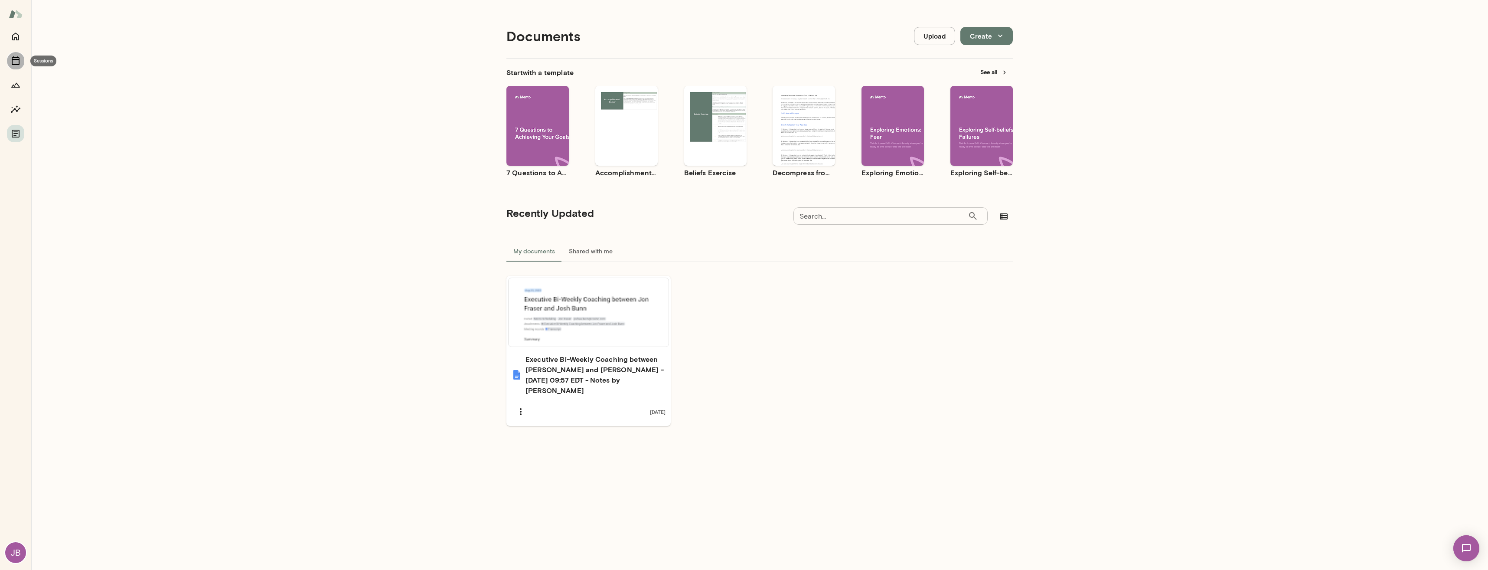
click at [15, 62] on icon "Sessions" at bounding box center [15, 60] width 10 height 10
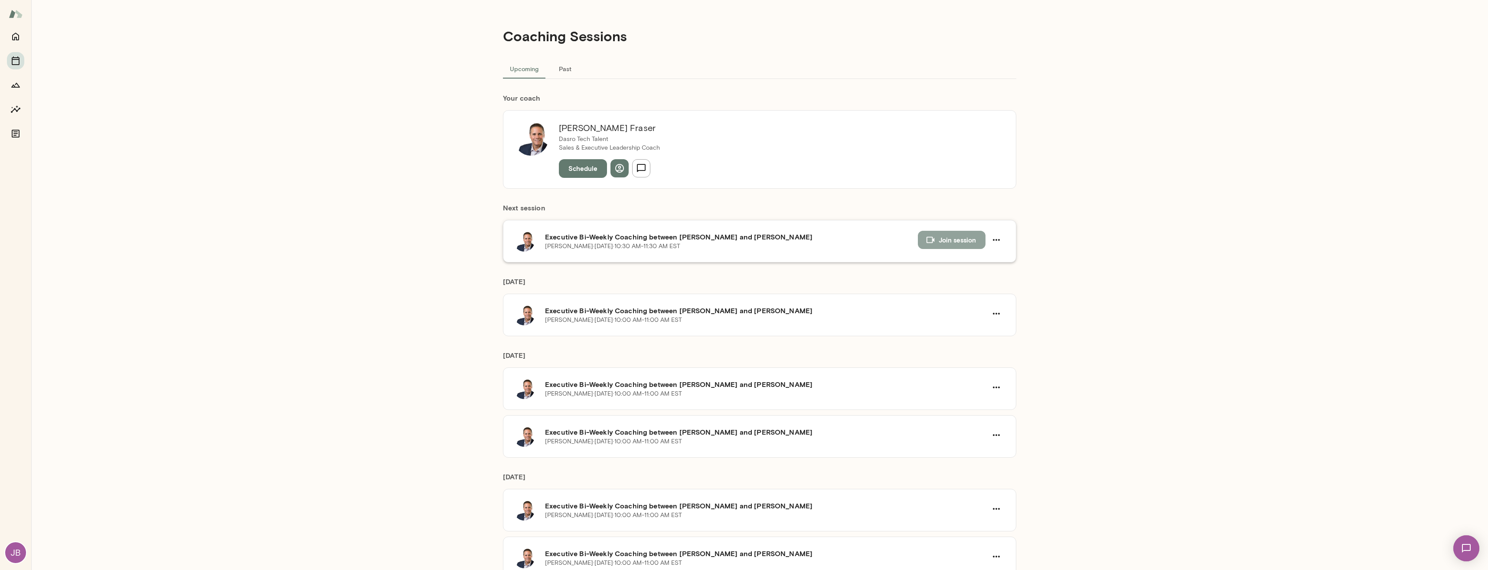
click at [947, 238] on button "Join session" at bounding box center [952, 240] width 68 height 18
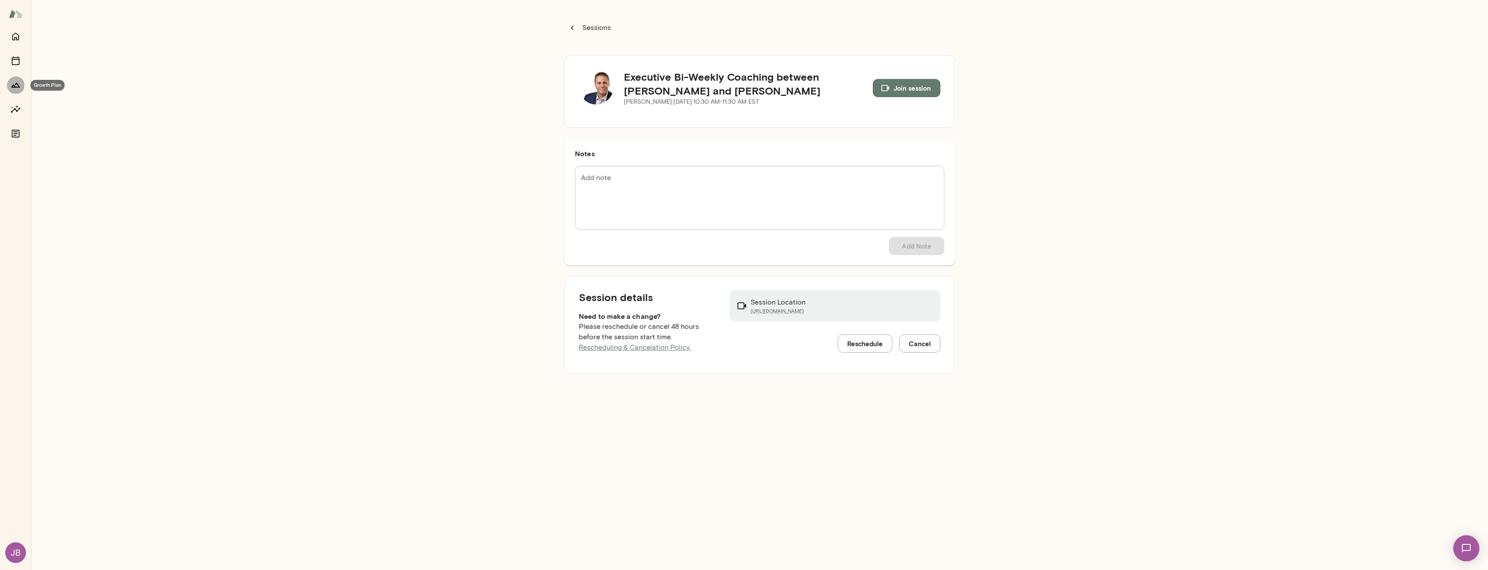
click at [17, 87] on icon "Growth Plan" at bounding box center [15, 85] width 9 height 5
